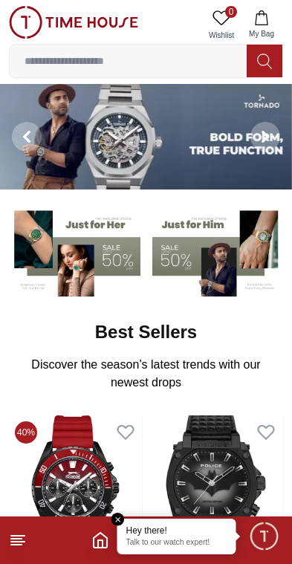
click at [274, 23] on button "My Bag" at bounding box center [261, 25] width 43 height 38
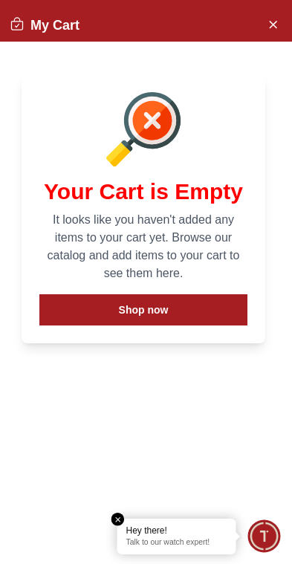
click at [285, 9] on div "My Cart" at bounding box center [143, 25] width 297 height 33
click at [278, 12] on button "Close Account" at bounding box center [273, 24] width 24 height 24
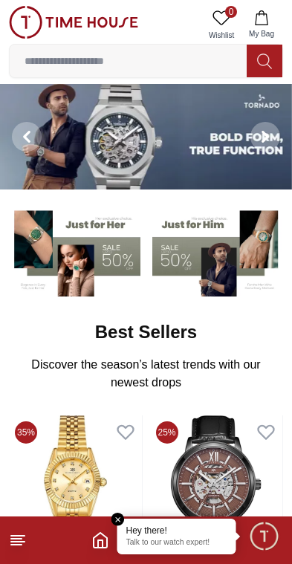
click at [278, 12] on button "My Bag" at bounding box center [261, 25] width 43 height 38
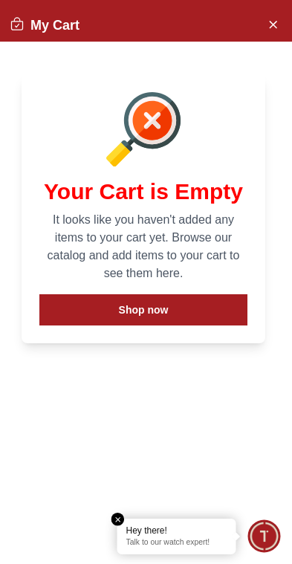
click at [263, 28] on button "Close Account" at bounding box center [273, 24] width 24 height 24
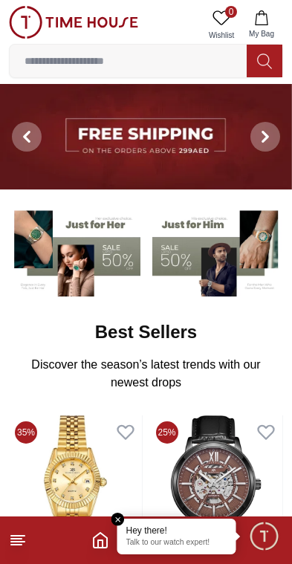
click at [119, 520] on em "Close tooltip" at bounding box center [117, 519] width 13 height 13
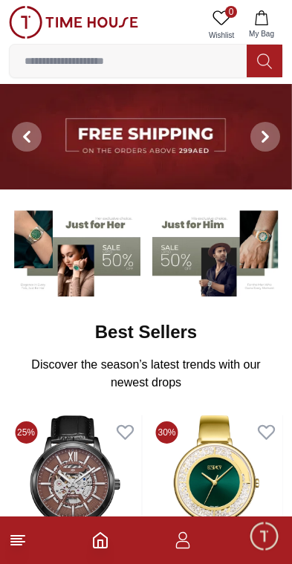
click at [178, 538] on icon "button" at bounding box center [183, 540] width 18 height 18
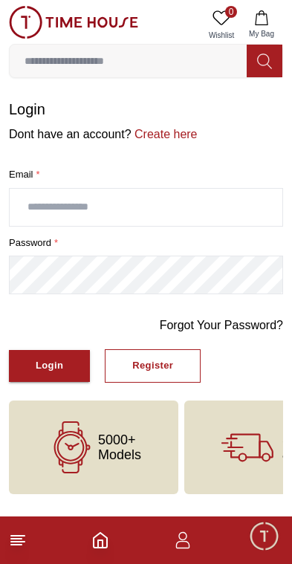
click at [54, 362] on div "Login" at bounding box center [50, 366] width 28 height 17
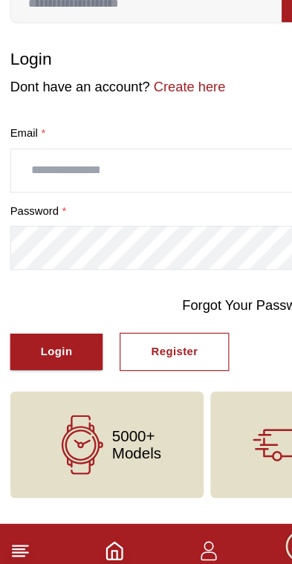
click at [127, 189] on input "text" at bounding box center [146, 207] width 273 height 37
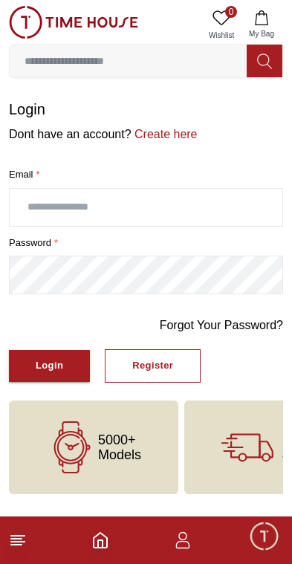
click at [26, 528] on footer at bounding box center [146, 541] width 292 height 48
click at [104, 542] on icon "Home" at bounding box center [100, 540] width 18 height 18
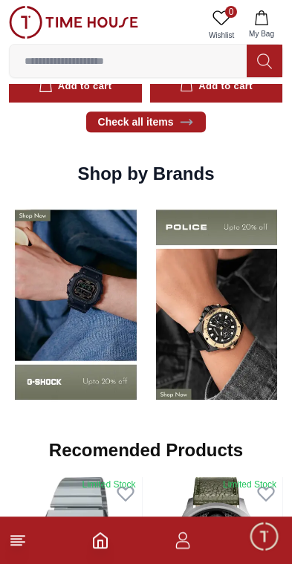
click at [143, 363] on img at bounding box center [76, 305] width 134 height 209
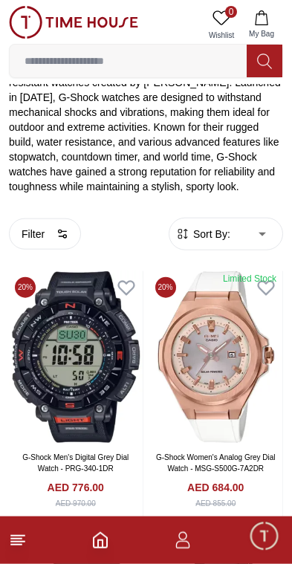
scroll to position [268, 0]
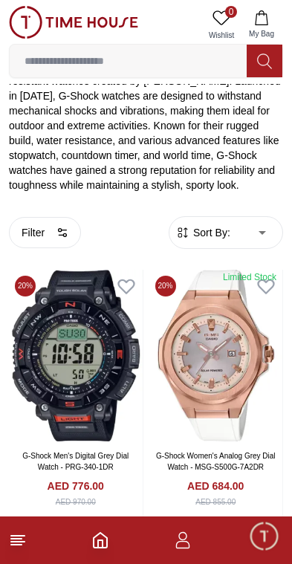
click at [44, 225] on button "Filter" at bounding box center [45, 232] width 72 height 31
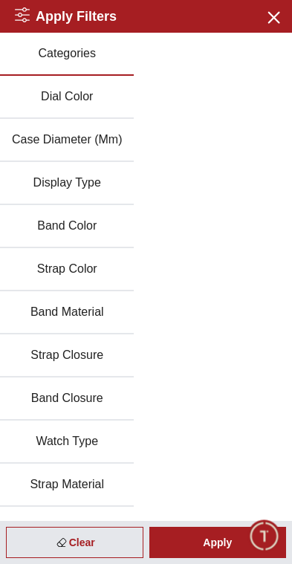
click at [94, 178] on button "Display Type" at bounding box center [67, 183] width 134 height 43
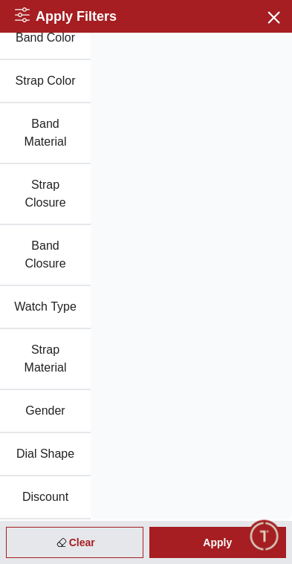
scroll to position [242, 0]
click at [65, 452] on button "Dial Shape" at bounding box center [45, 454] width 91 height 43
click at [57, 455] on button "Dial Shape" at bounding box center [45, 454] width 91 height 43
click at [51, 456] on button "Dial Shape" at bounding box center [45, 454] width 91 height 43
click at [58, 455] on button "Dial Shape" at bounding box center [45, 454] width 91 height 43
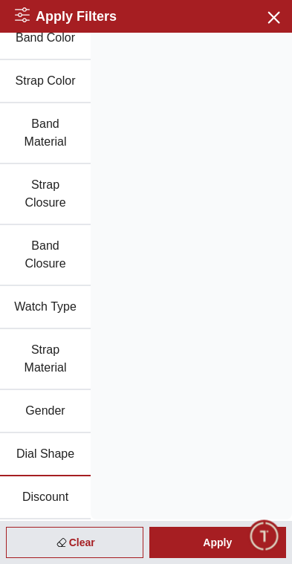
click at [50, 456] on button "Dial Shape" at bounding box center [45, 454] width 91 height 43
click at [58, 411] on button "Gender" at bounding box center [45, 411] width 91 height 43
click at [54, 414] on button "Gender" at bounding box center [45, 411] width 91 height 43
click at [51, 406] on button "Gender" at bounding box center [45, 411] width 91 height 43
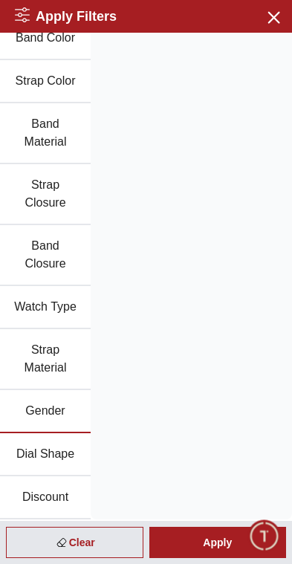
click at [55, 447] on button "Dial Shape" at bounding box center [45, 454] width 91 height 43
click at [222, 546] on div "Apply" at bounding box center [218, 542] width 138 height 31
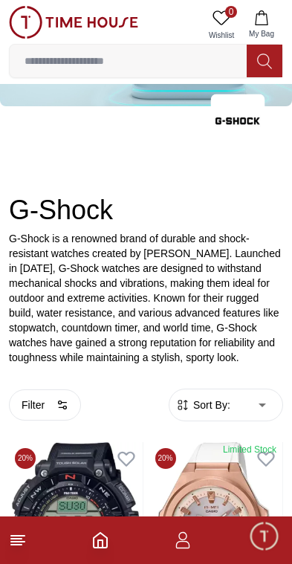
scroll to position [91, 0]
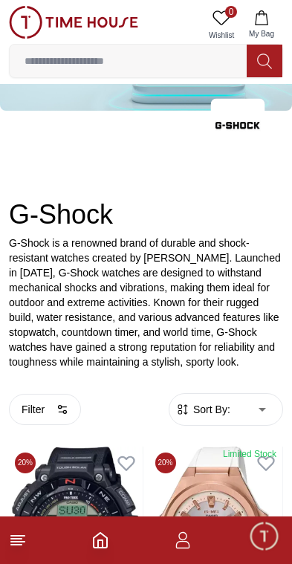
click at [50, 407] on button "Filter" at bounding box center [45, 409] width 72 height 31
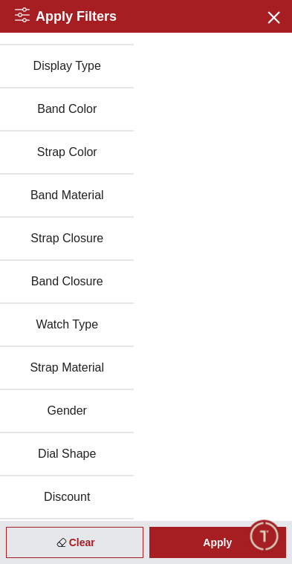
scroll to position [117, 0]
click at [77, 462] on button "Dial Shape" at bounding box center [67, 454] width 134 height 43
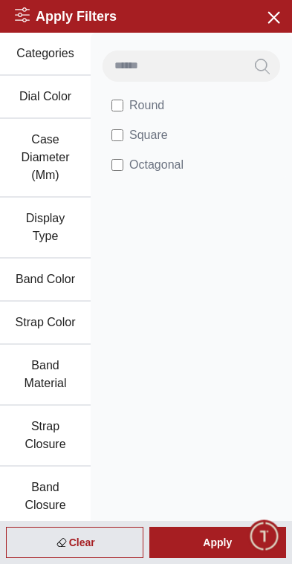
scroll to position [0, 0]
click at [149, 131] on span "Square" at bounding box center [148, 135] width 39 height 18
click at [215, 543] on div "Apply" at bounding box center [218, 542] width 138 height 31
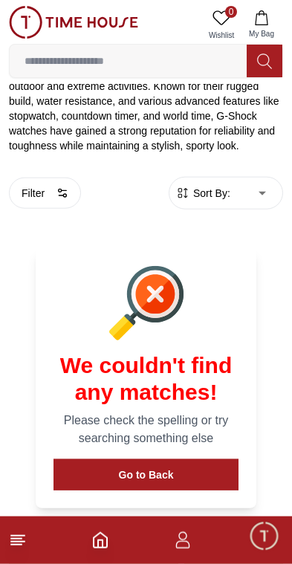
scroll to position [340, 0]
